Goal: Task Accomplishment & Management: Use online tool/utility

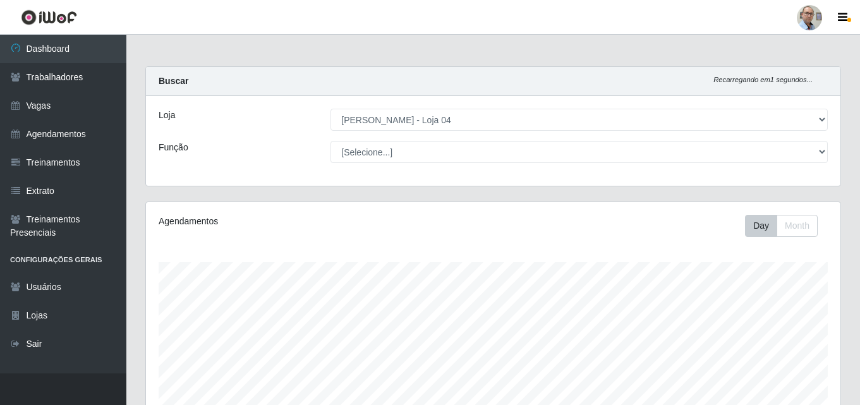
select select "251"
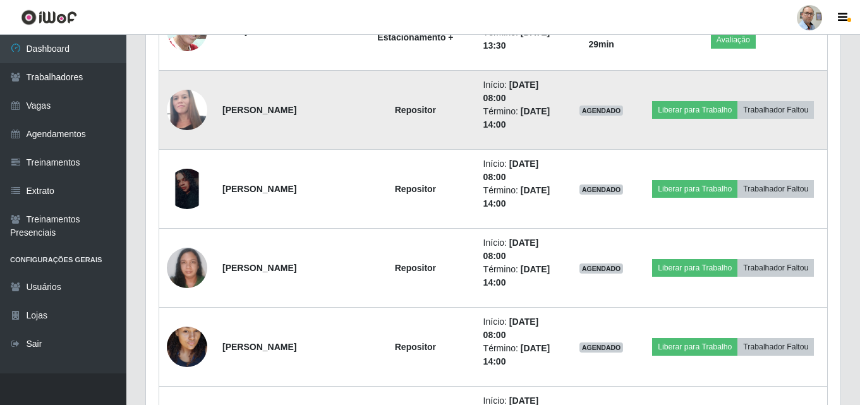
scroll to position [822, 0]
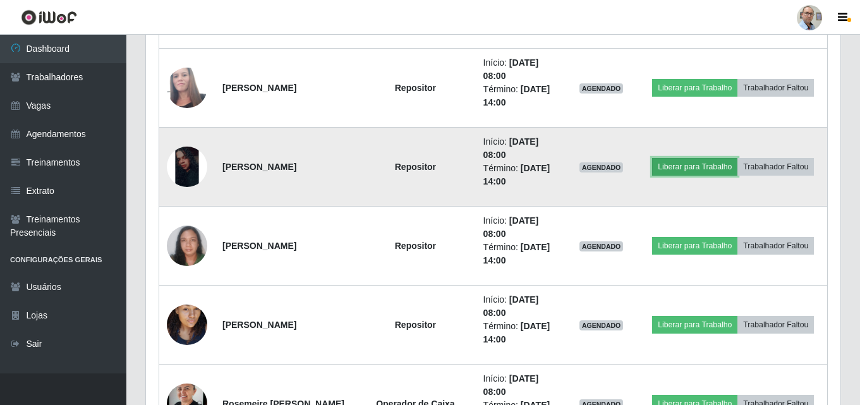
click at [738, 158] on button "Liberar para Trabalho" at bounding box center [694, 167] width 85 height 18
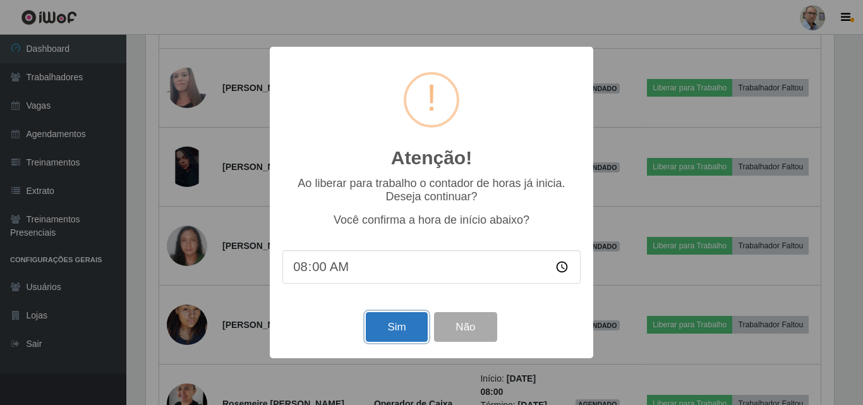
click at [401, 331] on button "Sim" at bounding box center [396, 327] width 61 height 30
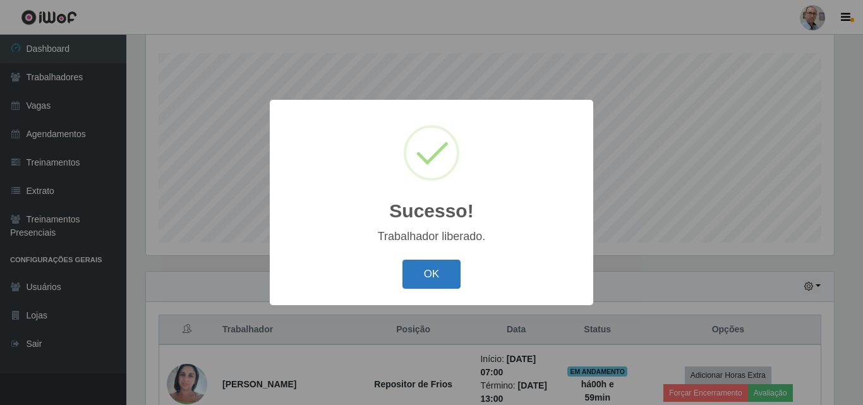
click at [442, 279] on button "OK" at bounding box center [432, 275] width 59 height 30
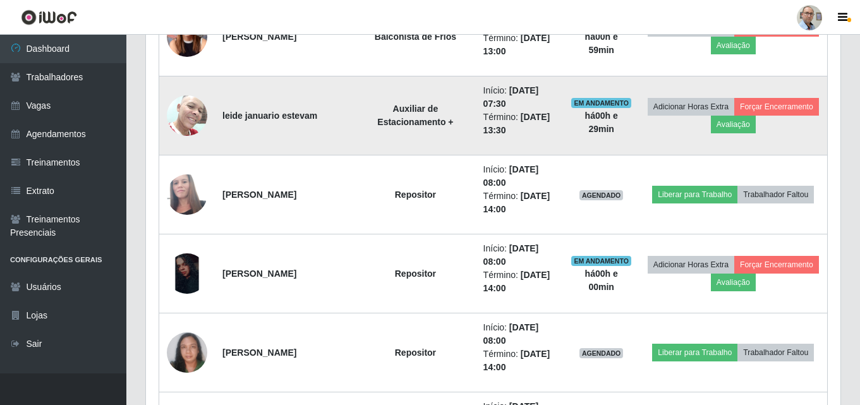
scroll to position [841, 0]
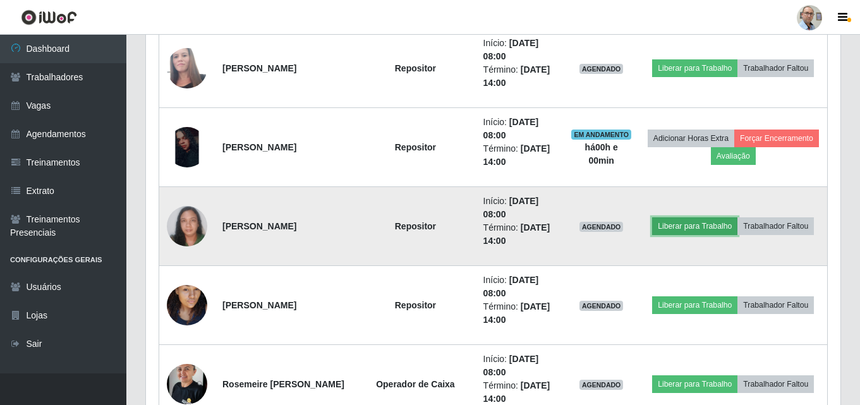
click at [730, 217] on button "Liberar para Trabalho" at bounding box center [694, 226] width 85 height 18
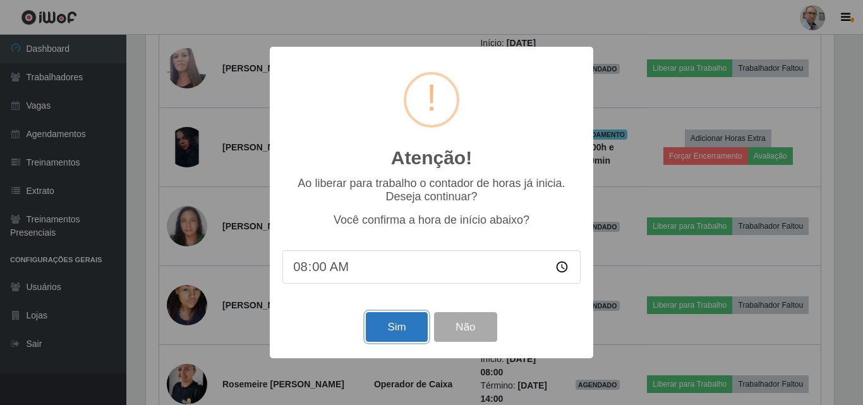
click at [387, 332] on button "Sim" at bounding box center [396, 327] width 61 height 30
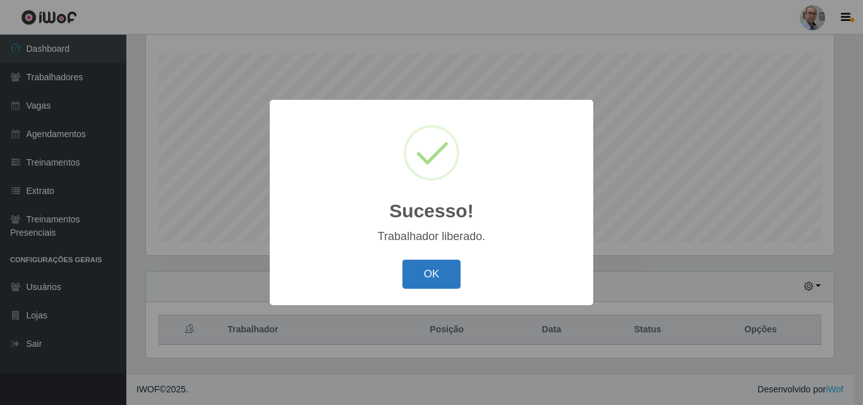
click at [439, 271] on button "OK" at bounding box center [432, 275] width 59 height 30
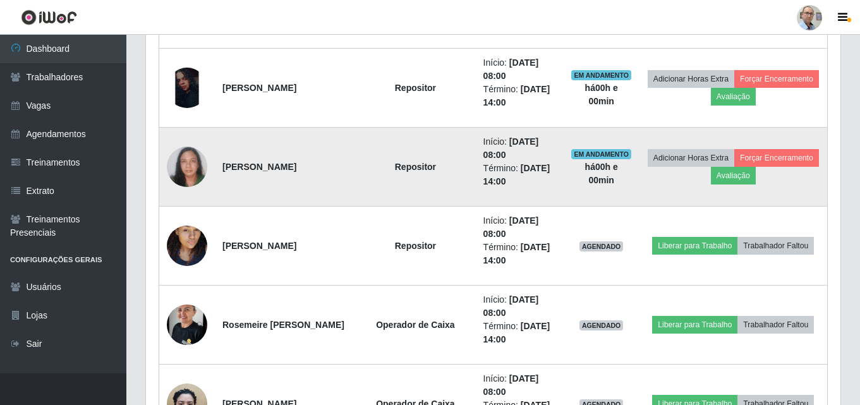
scroll to position [968, 0]
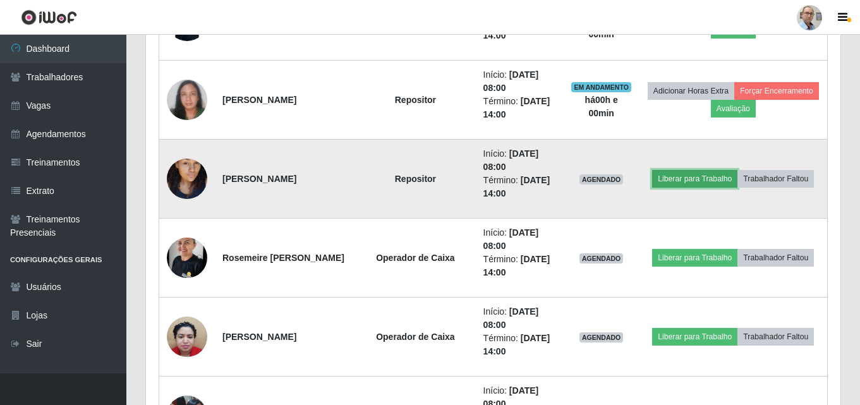
click at [725, 174] on button "Liberar para Trabalho" at bounding box center [694, 179] width 85 height 18
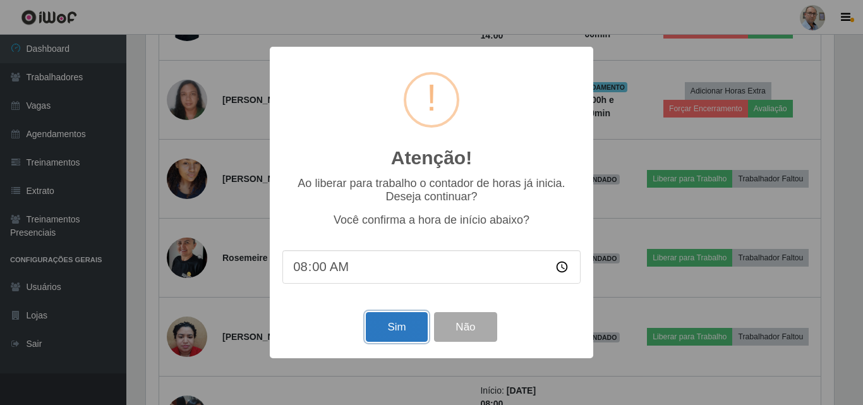
click at [389, 333] on button "Sim" at bounding box center [396, 327] width 61 height 30
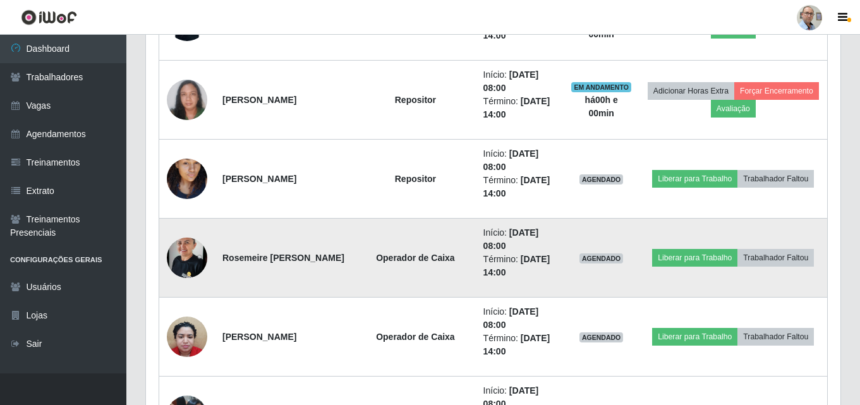
scroll to position [0, 0]
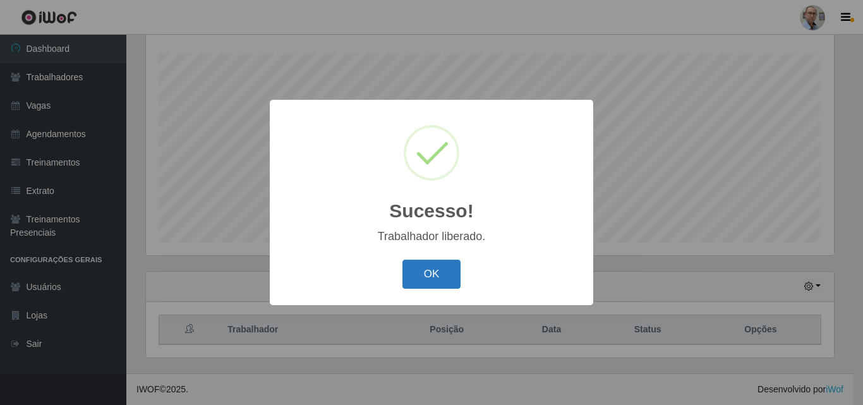
click at [430, 279] on button "OK" at bounding box center [432, 275] width 59 height 30
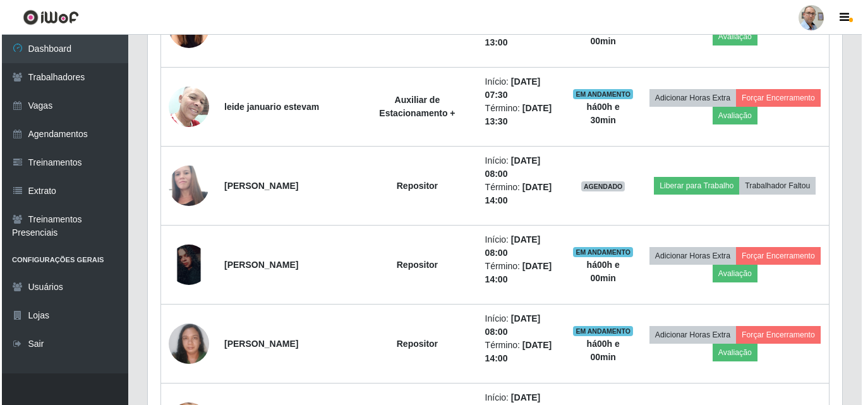
scroll to position [715, 0]
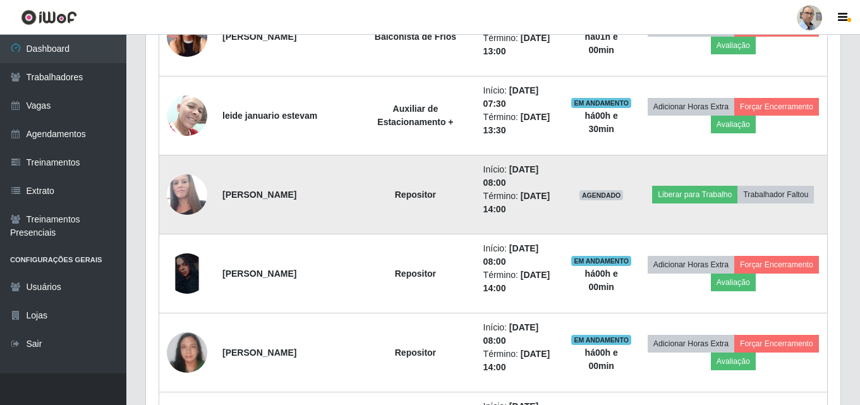
click at [190, 195] on img at bounding box center [187, 195] width 40 height 68
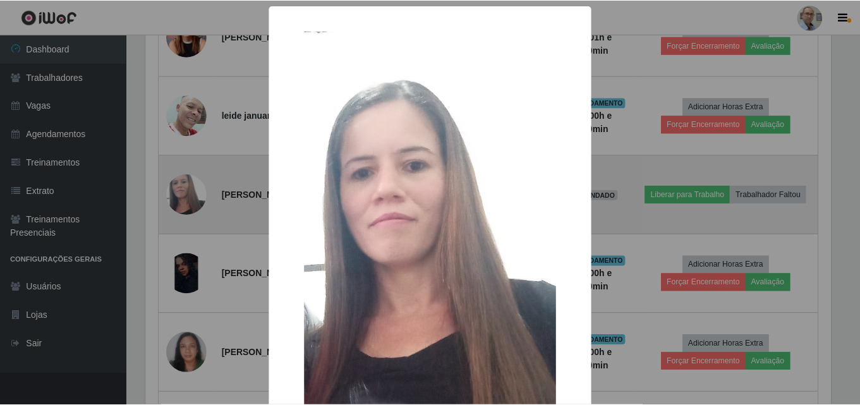
scroll to position [262, 688]
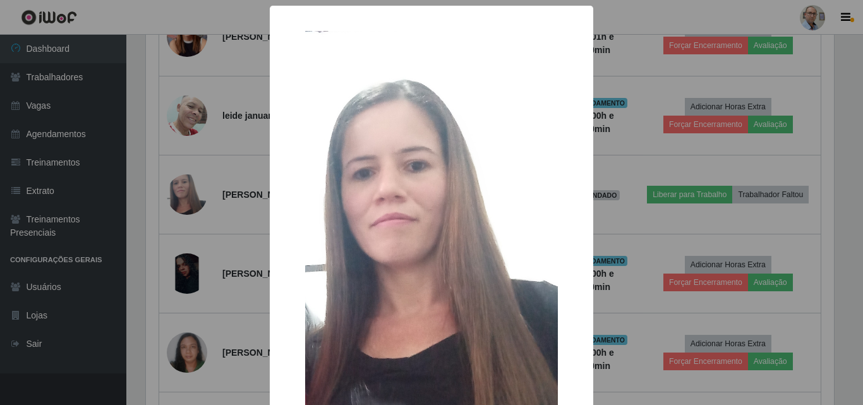
click at [207, 223] on div "× OK Cancel" at bounding box center [431, 202] width 863 height 405
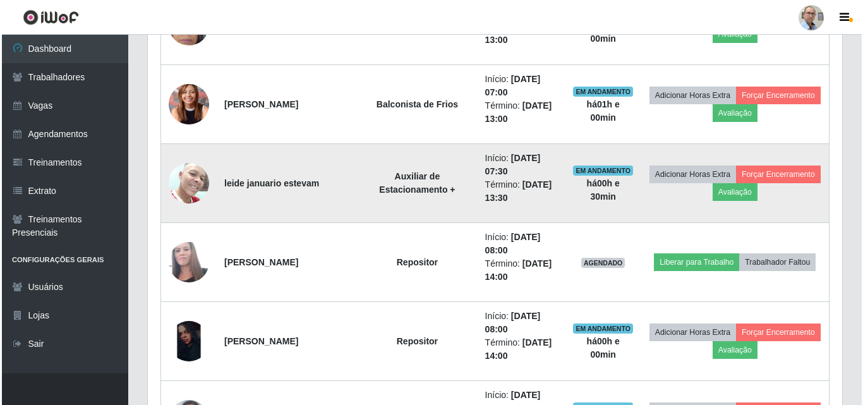
scroll to position [715, 0]
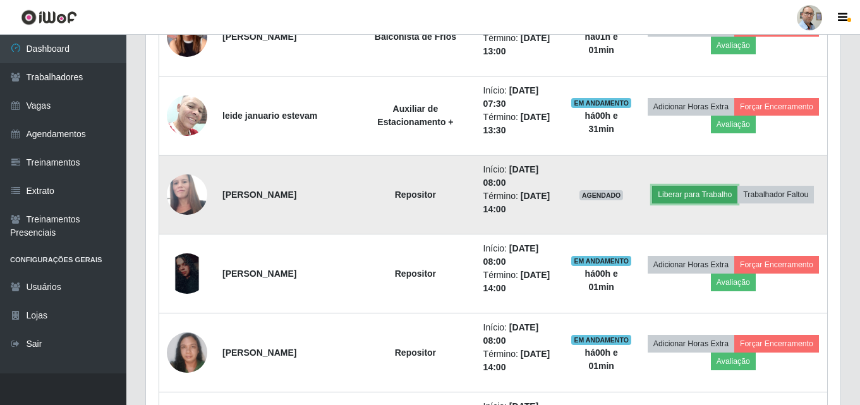
click at [717, 187] on button "Liberar para Trabalho" at bounding box center [694, 195] width 85 height 18
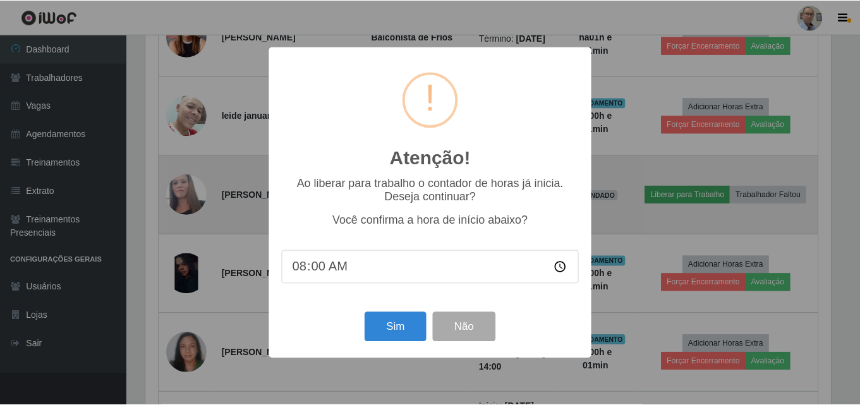
scroll to position [262, 688]
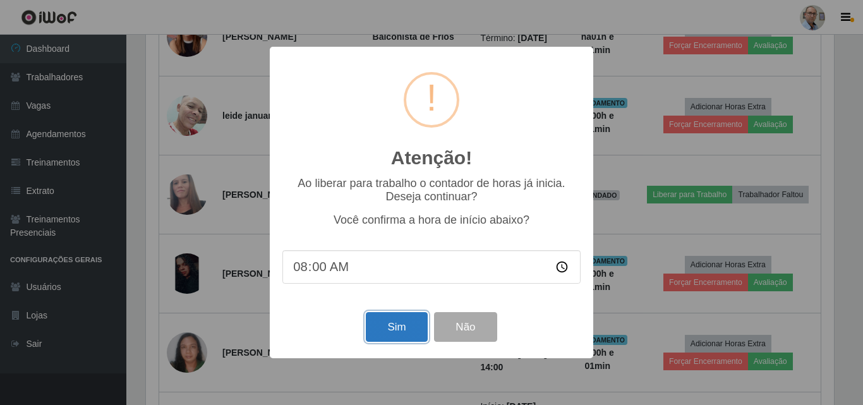
click at [382, 329] on button "Sim" at bounding box center [396, 327] width 61 height 30
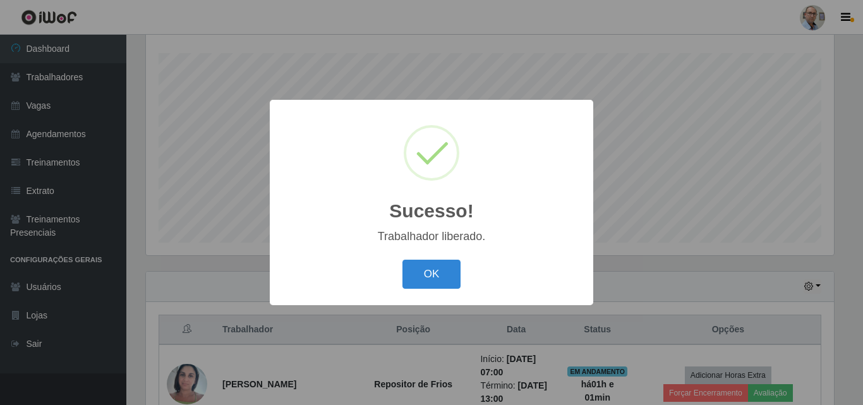
click at [403, 260] on button "OK" at bounding box center [432, 275] width 59 height 30
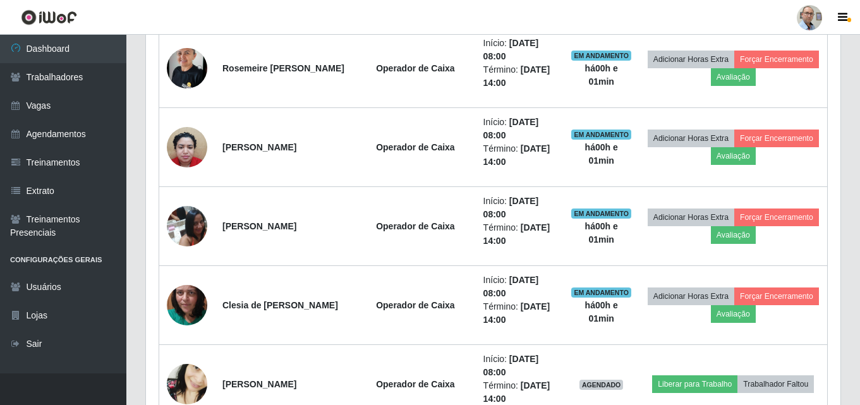
scroll to position [1220, 0]
